Goal: Information Seeking & Learning: Learn about a topic

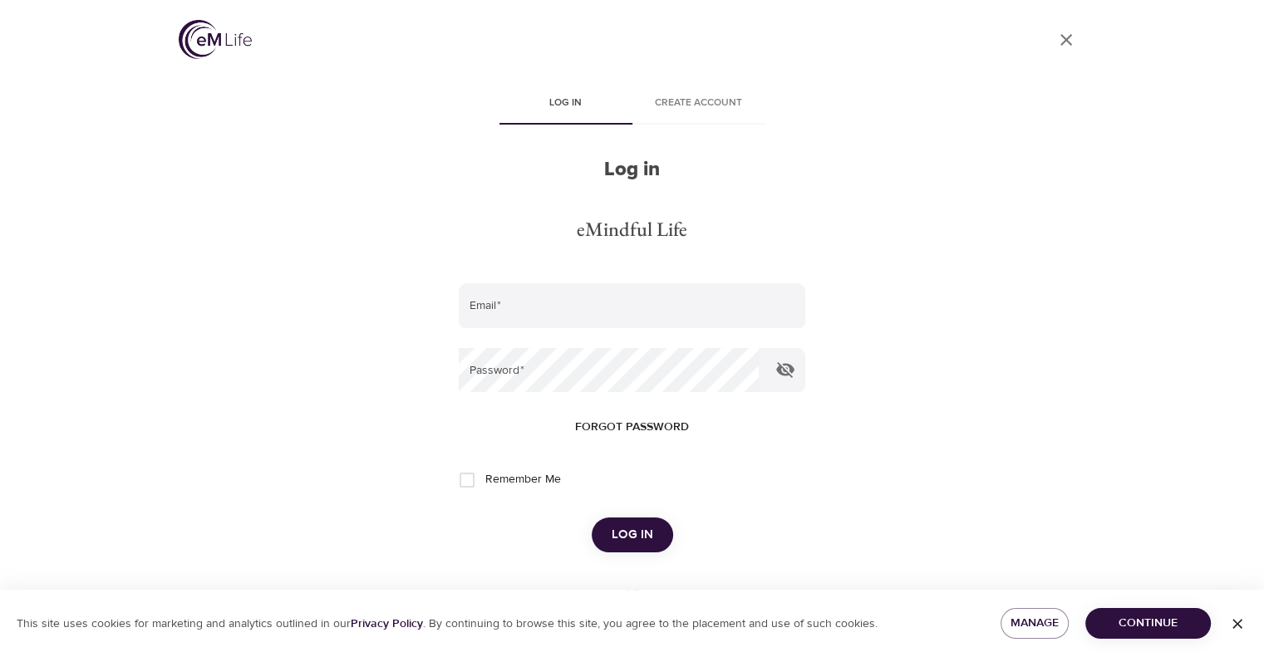
type input "[EMAIL_ADDRESS][DOMAIN_NAME]"
click at [641, 525] on span "Log in" at bounding box center [633, 535] width 42 height 22
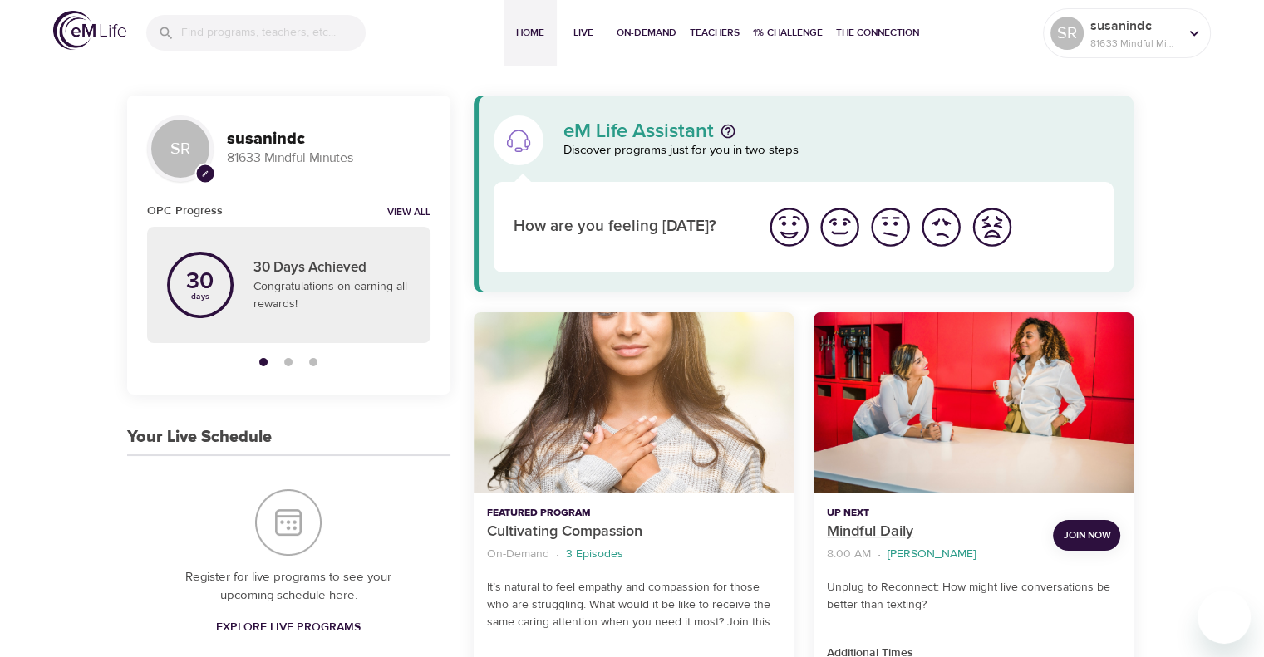
click at [860, 530] on p "Mindful Daily" at bounding box center [933, 532] width 213 height 22
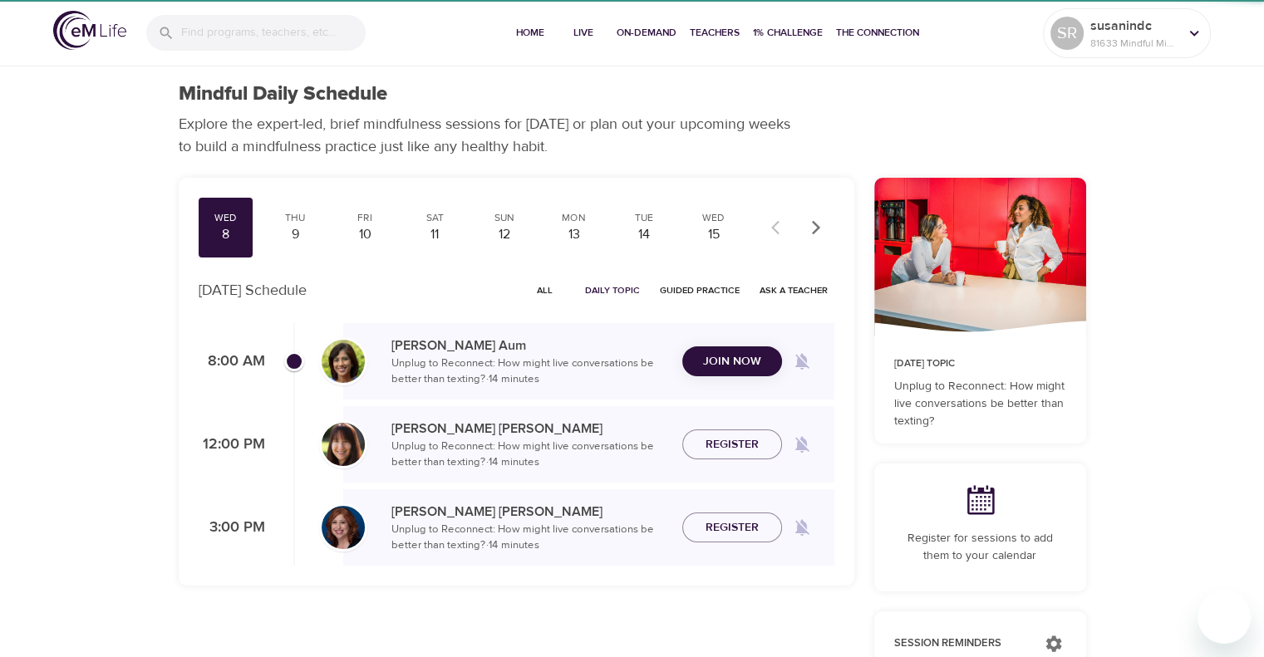
checkbox input "true"
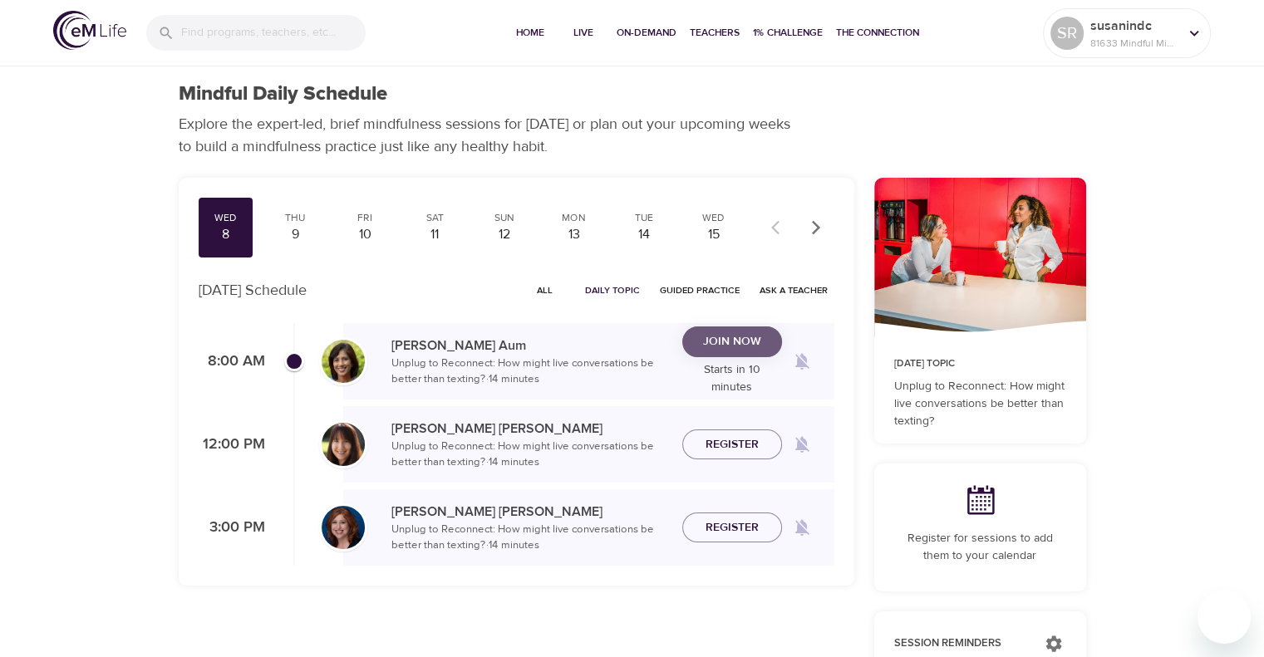
click at [699, 349] on span "Join Now" at bounding box center [731, 342] width 73 height 21
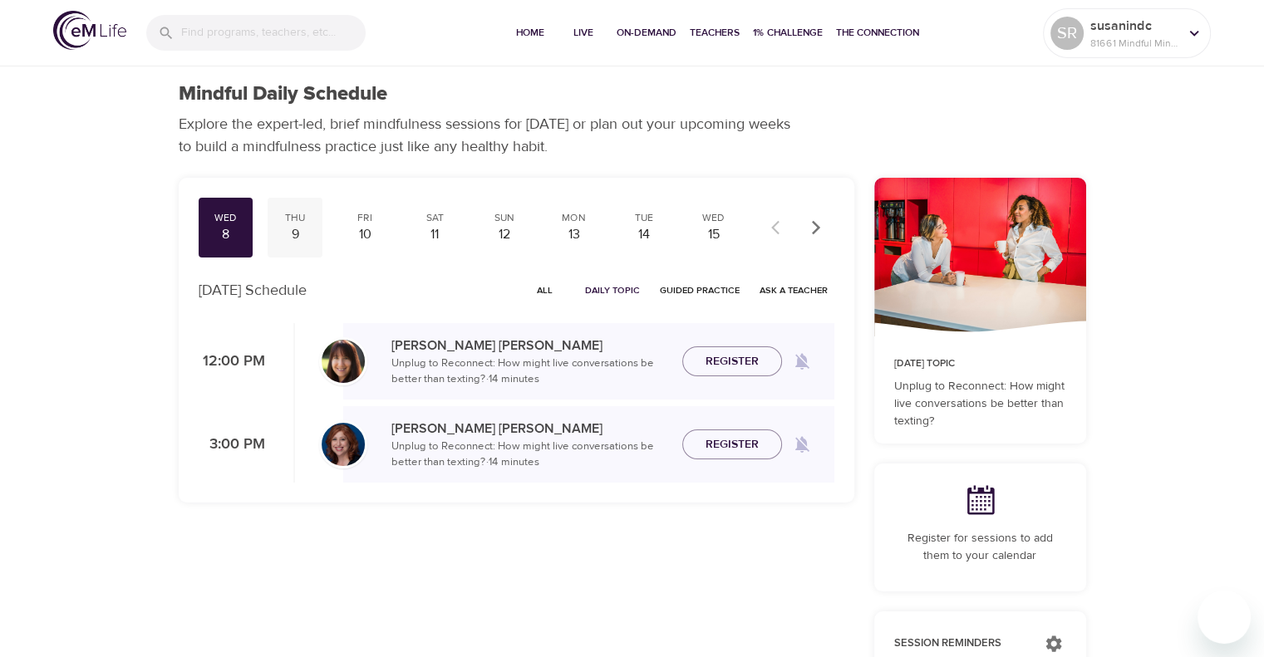
click at [291, 233] on div "9" at bounding box center [295, 234] width 42 height 19
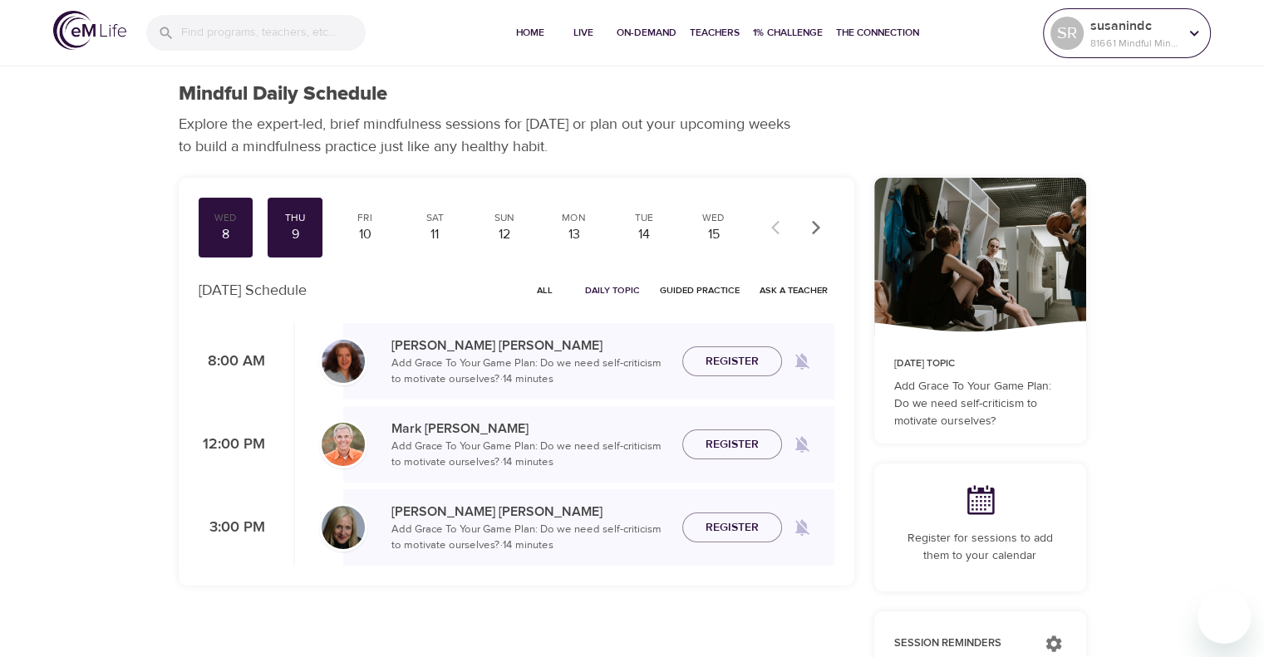
click at [1178, 32] on div "susanindc 81661 Mindful Minutes" at bounding box center [1134, 33] width 95 height 42
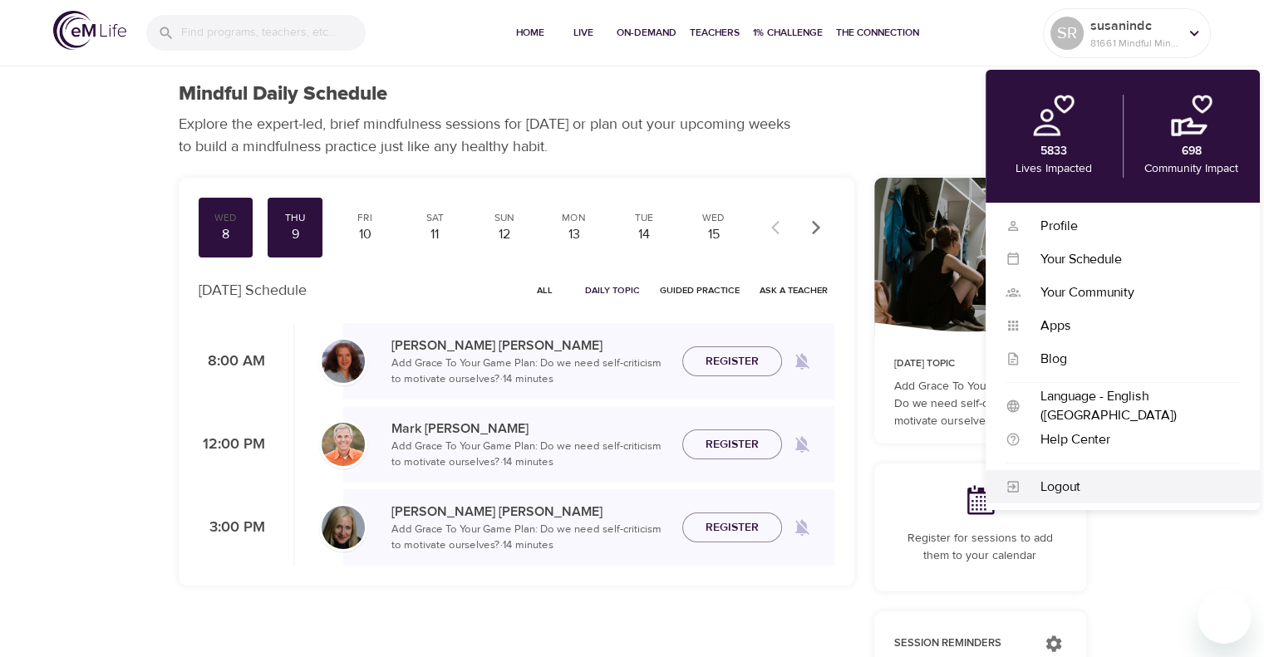
click at [1054, 488] on div "Logout" at bounding box center [1129, 487] width 219 height 19
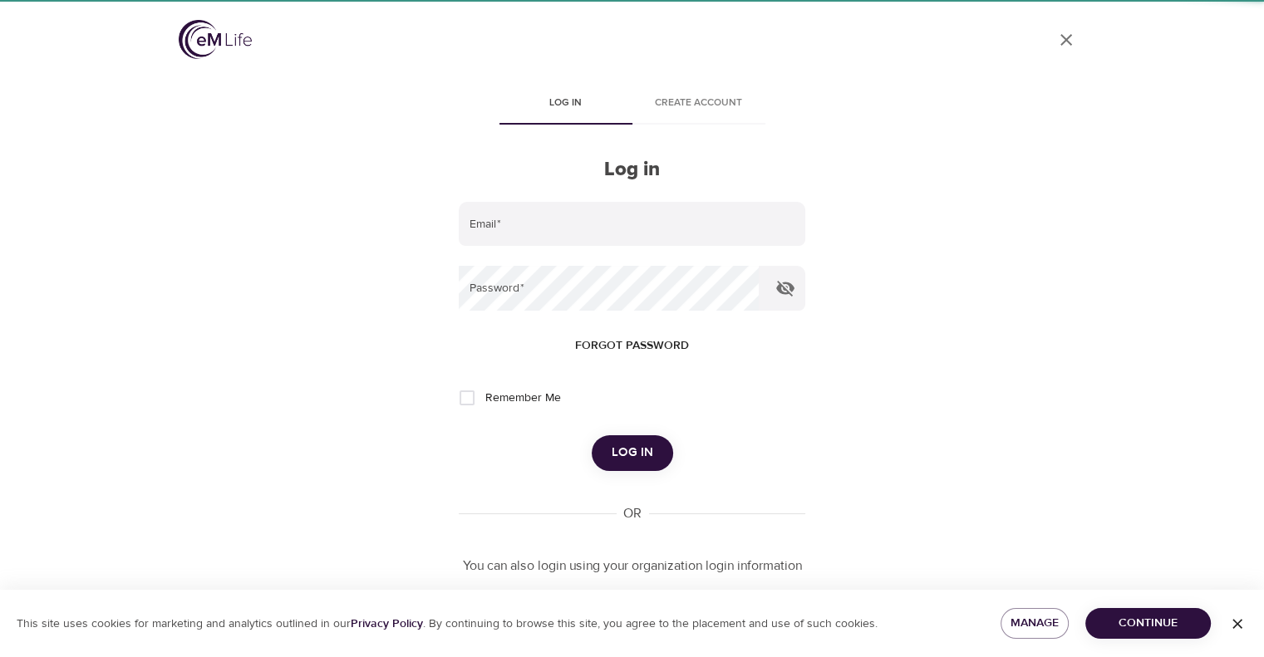
type input "[EMAIL_ADDRESS][DOMAIN_NAME]"
